Goal: Find specific page/section: Find specific page/section

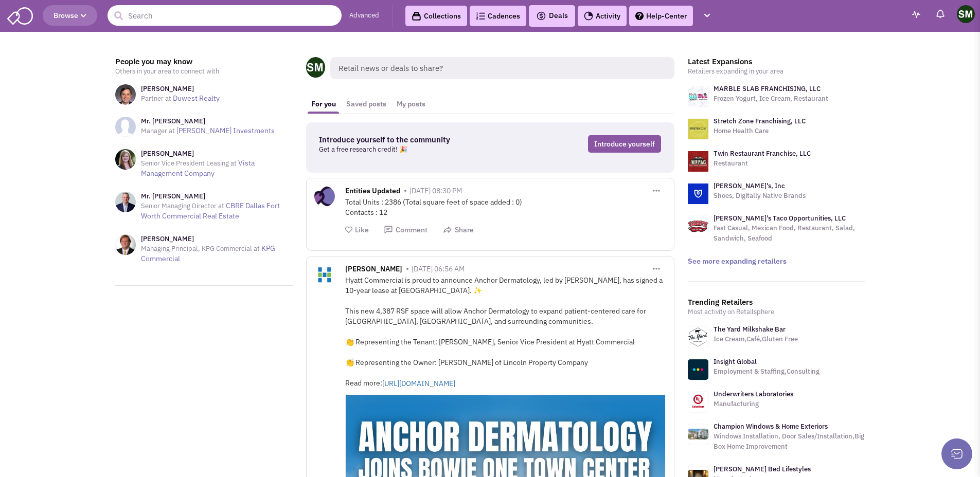
click at [189, 14] on input "text" at bounding box center [225, 15] width 234 height 21
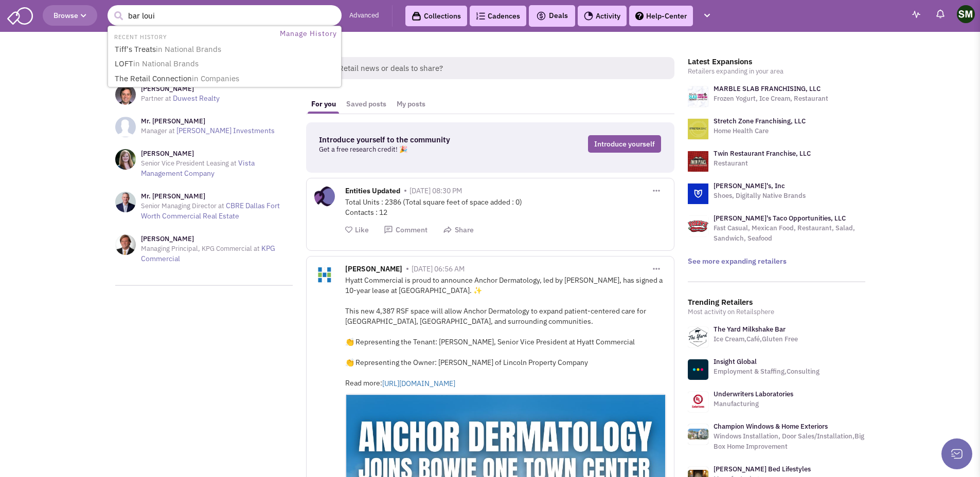
type input "bar louie"
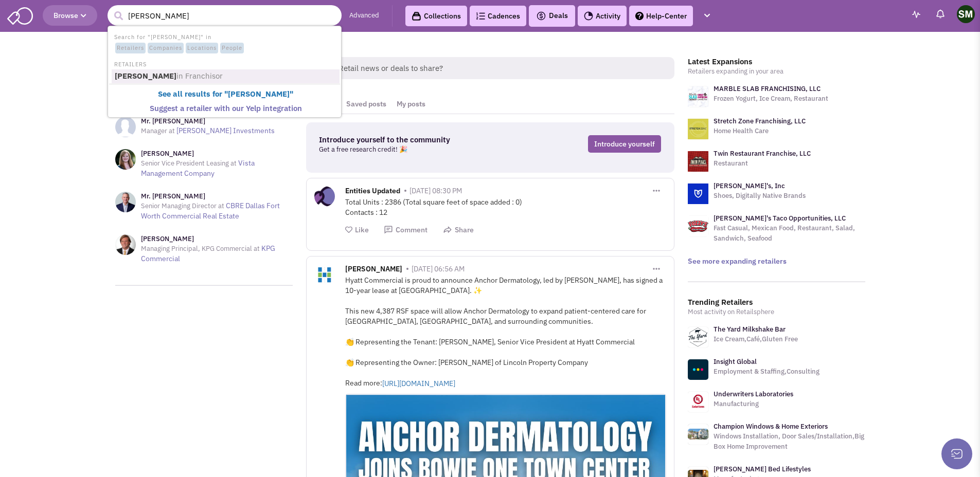
click at [185, 77] on span "in Franchisor" at bounding box center [199, 76] width 46 height 10
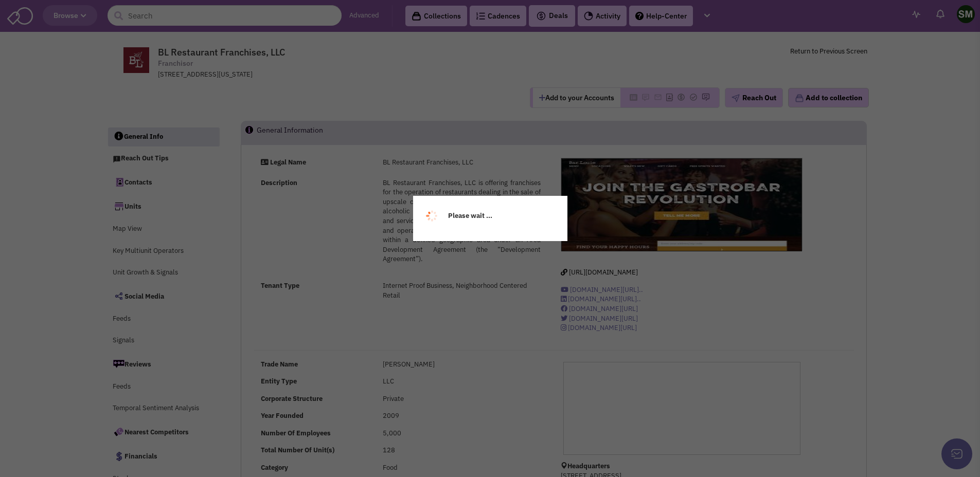
select select
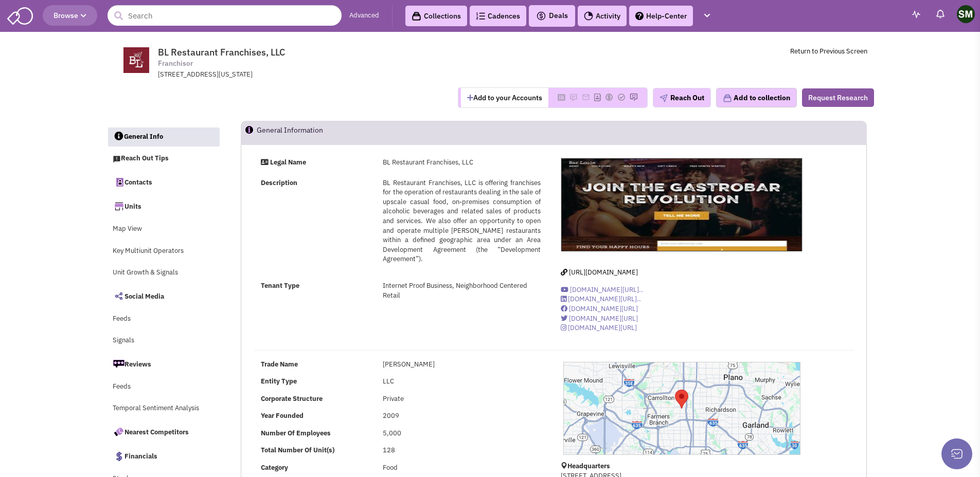
select select
